Goal: Find specific page/section: Find specific page/section

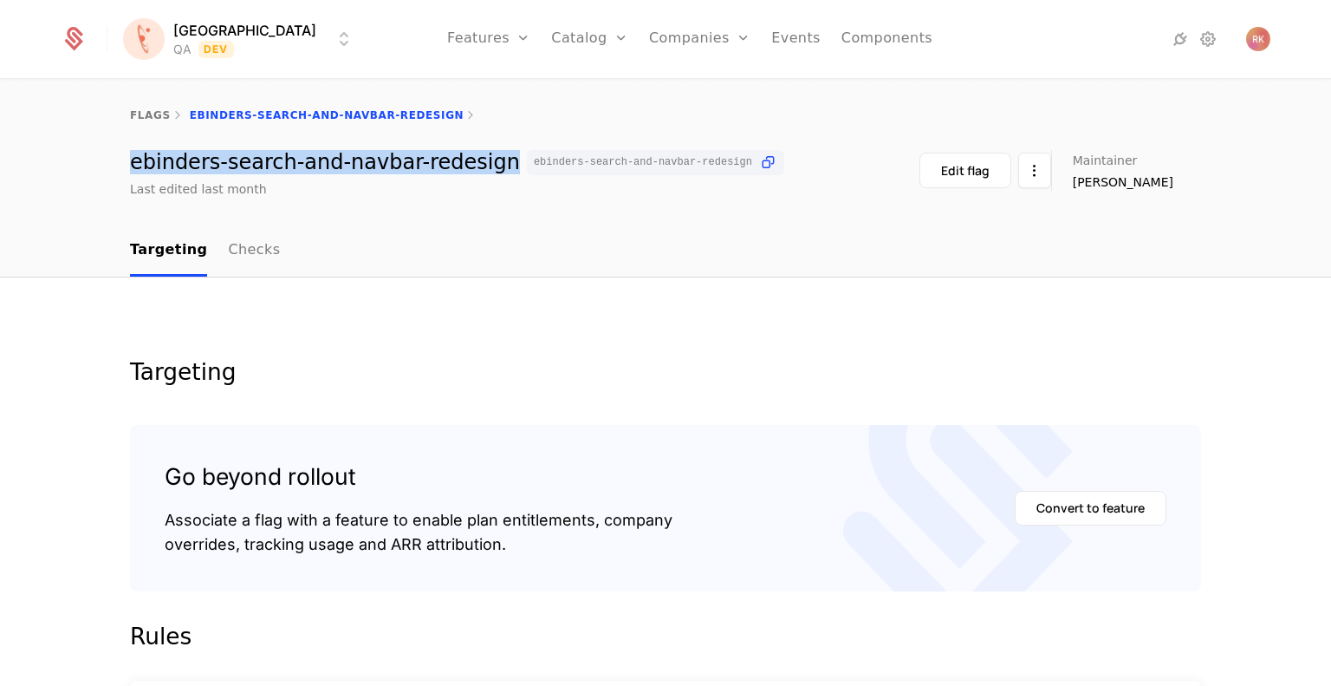
drag, startPoint x: 123, startPoint y: 164, endPoint x: 467, endPoint y: 159, distance: 344.1
click at [467, 159] on div "ebinders-search-and-navbar-redesign ebinders-search-and-navbar-redesign" at bounding box center [457, 162] width 654 height 25
copy div "ebinders-search-and-navbar-redesign"
click at [468, 129] on link "Flags" at bounding box center [508, 130] width 80 height 21
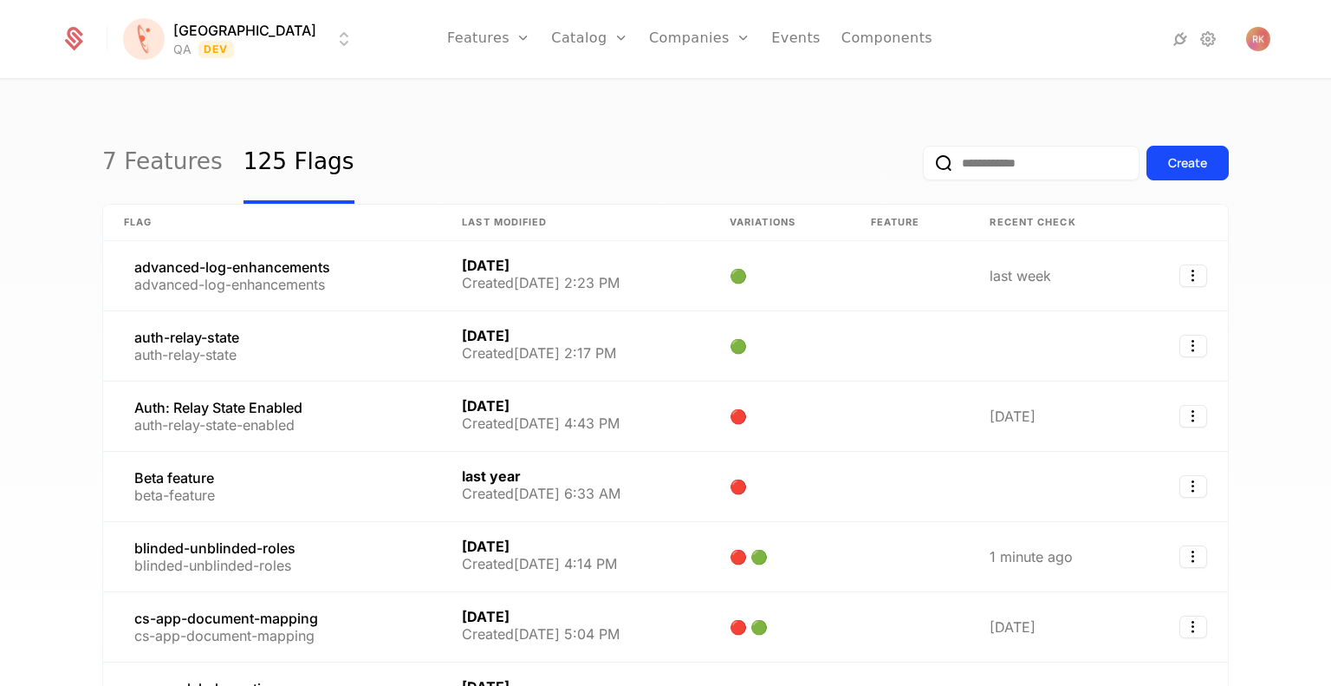
click at [978, 164] on input "email" at bounding box center [1031, 163] width 217 height 35
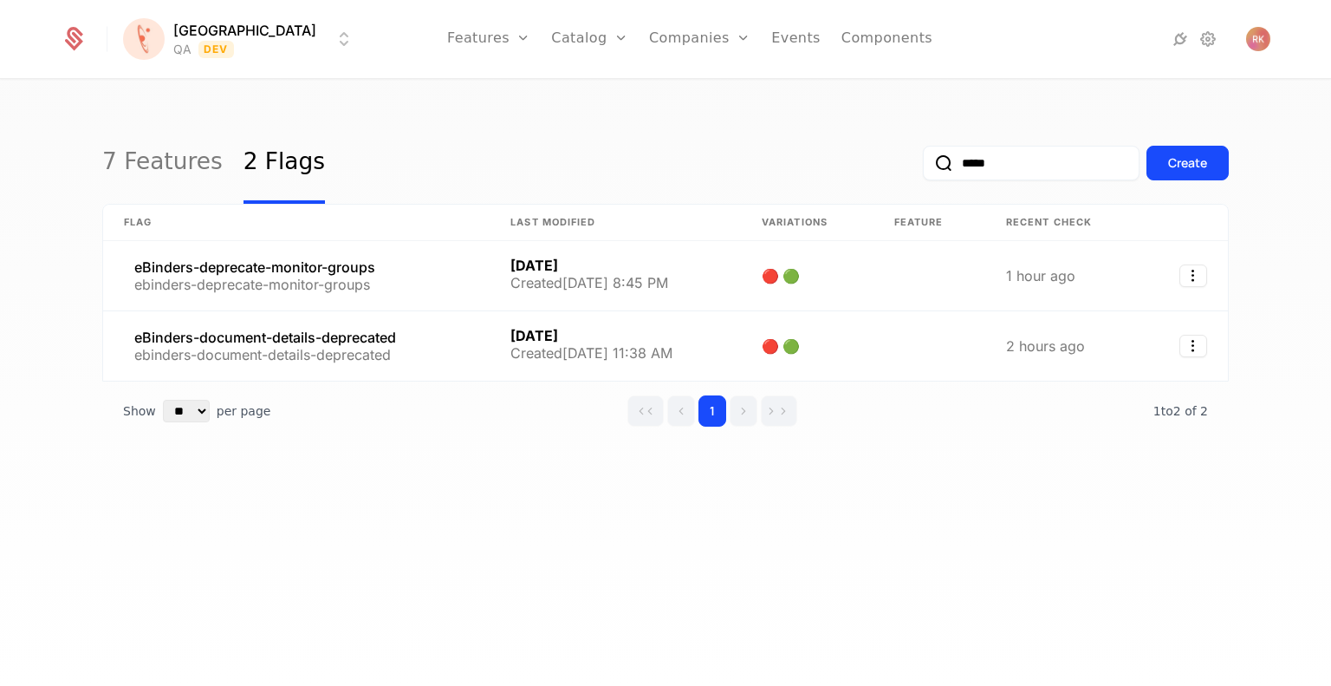
type input "*****"
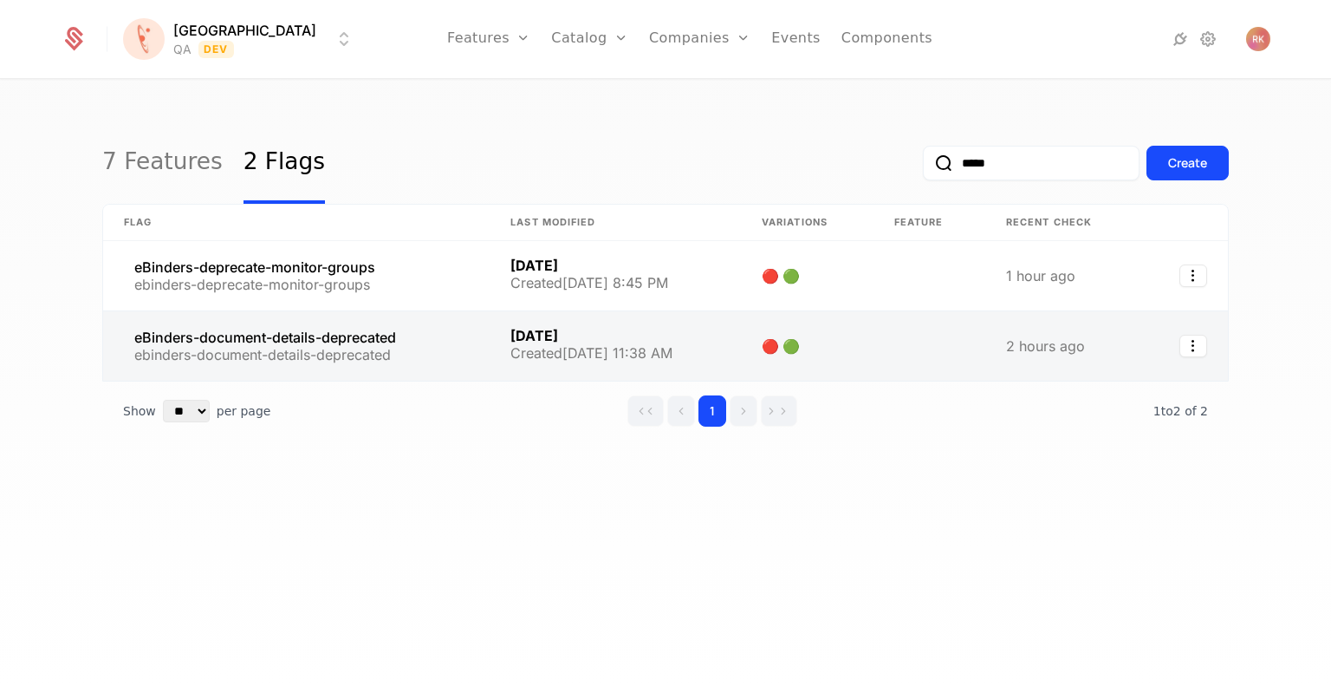
click at [343, 340] on link at bounding box center [296, 345] width 387 height 69
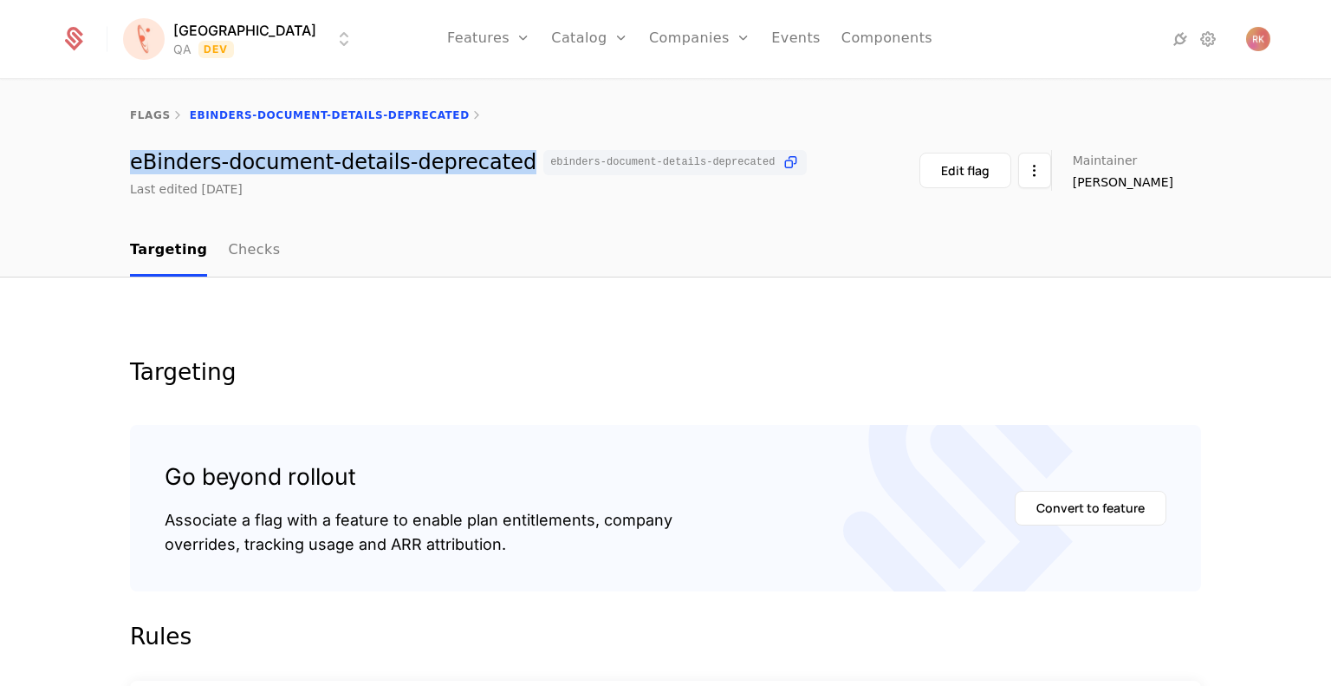
drag, startPoint x: 125, startPoint y: 164, endPoint x: 488, endPoint y: 160, distance: 363.2
click at [490, 161] on div "eBinders-document-details-deprecated ebinders-document-details-deprecated" at bounding box center [468, 162] width 677 height 25
copy div "eBinders-document-details-deprecated"
click at [147, 110] on link "flags" at bounding box center [150, 115] width 41 height 12
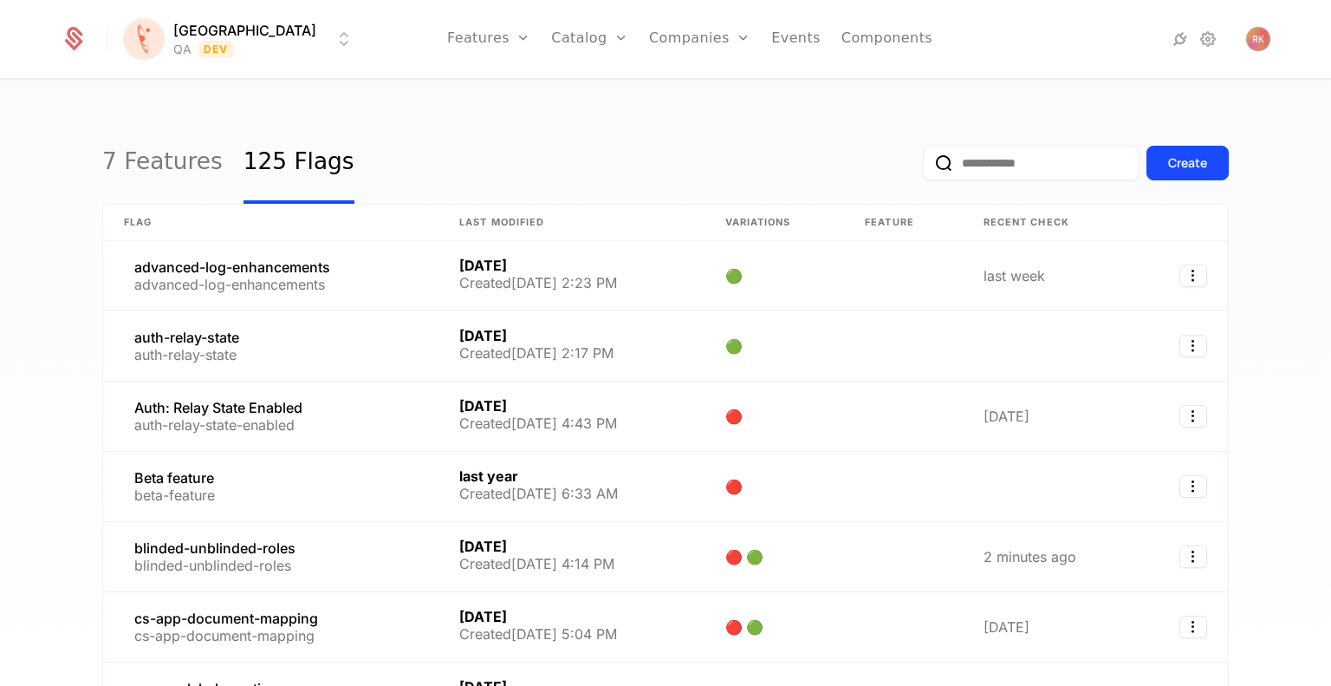
click at [999, 162] on input "email" at bounding box center [1031, 163] width 217 height 35
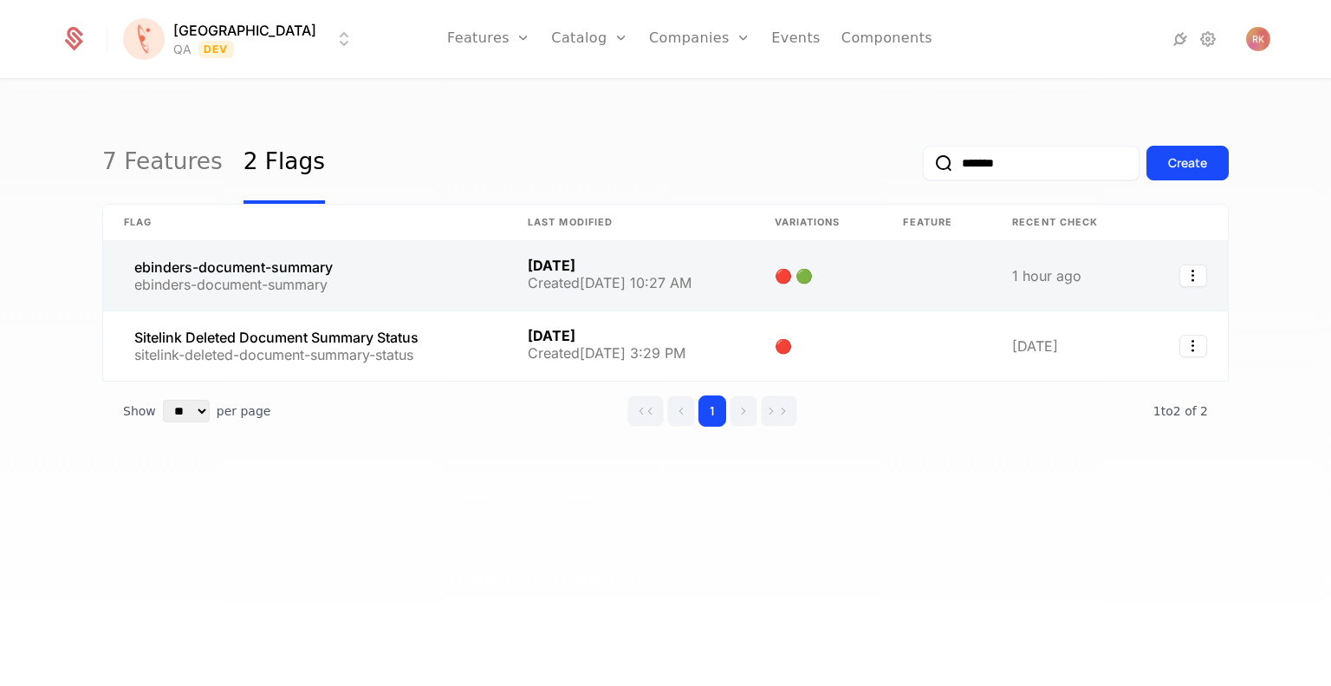
type input "*******"
click at [328, 268] on link at bounding box center [305, 275] width 404 height 69
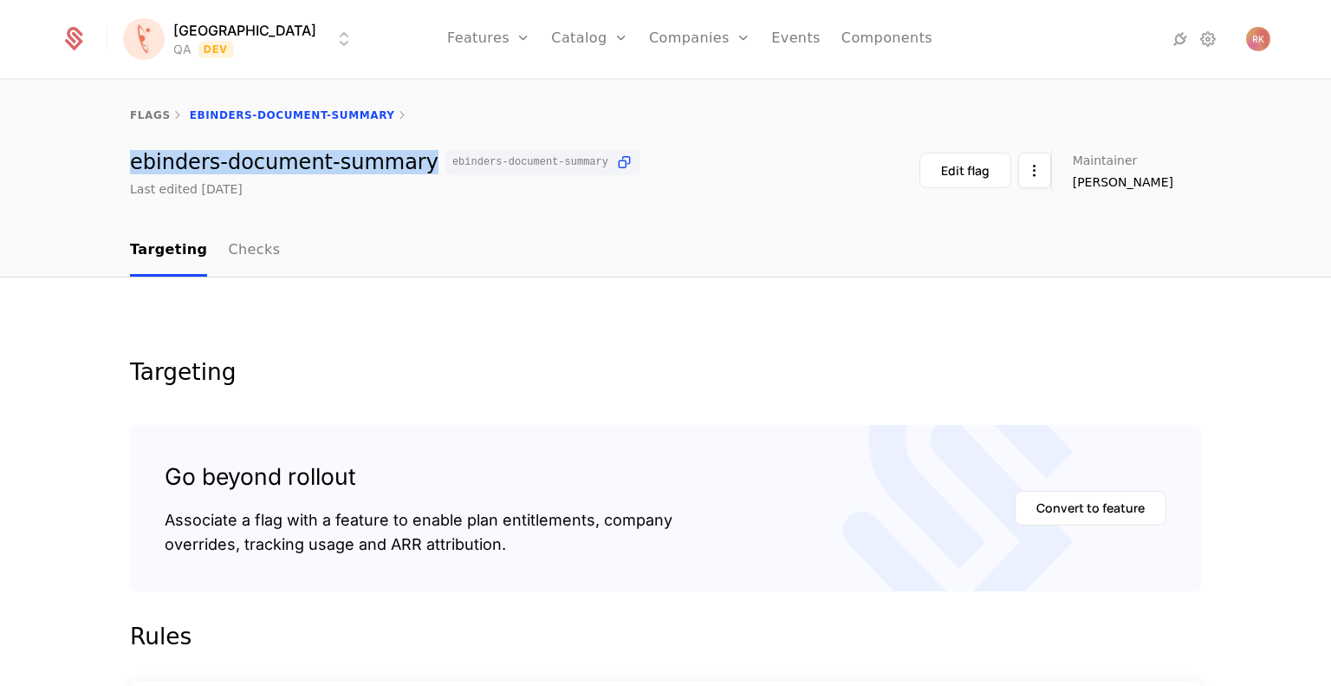
drag, startPoint x: 125, startPoint y: 169, endPoint x: 394, endPoint y: 153, distance: 270.0
click at [394, 153] on div "ebinders-document-summary ebinders-document-summary" at bounding box center [385, 162] width 510 height 25
copy div "ebinders-document-summary"
